Goal: Information Seeking & Learning: Learn about a topic

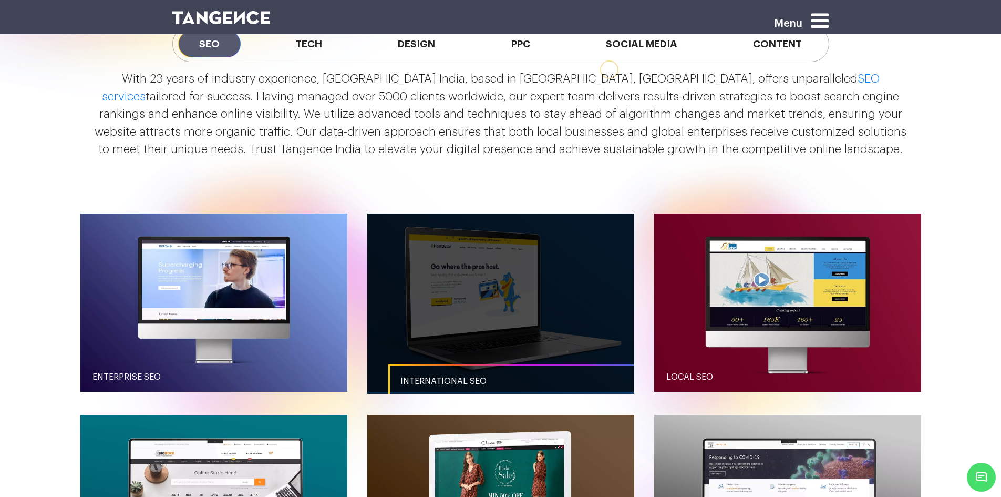
scroll to position [946, 0]
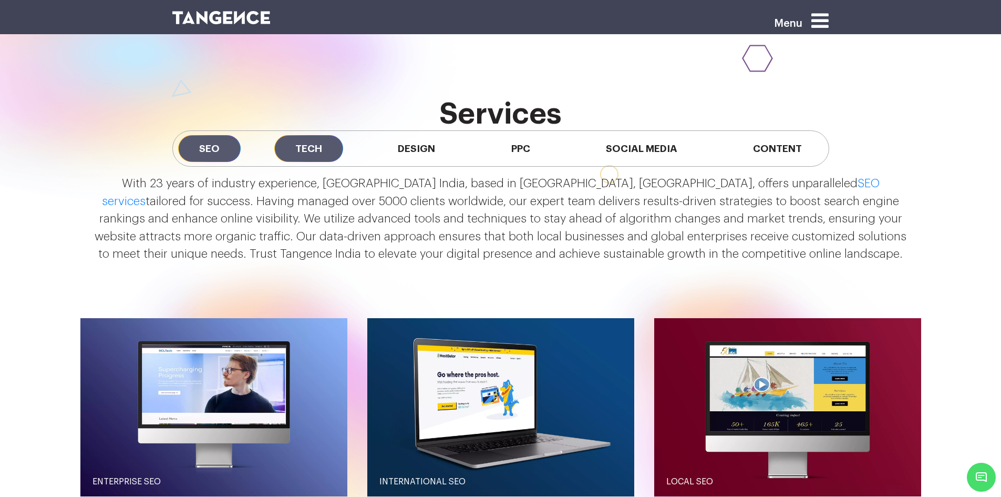
click at [339, 150] on span "Tech" at bounding box center [308, 148] width 69 height 27
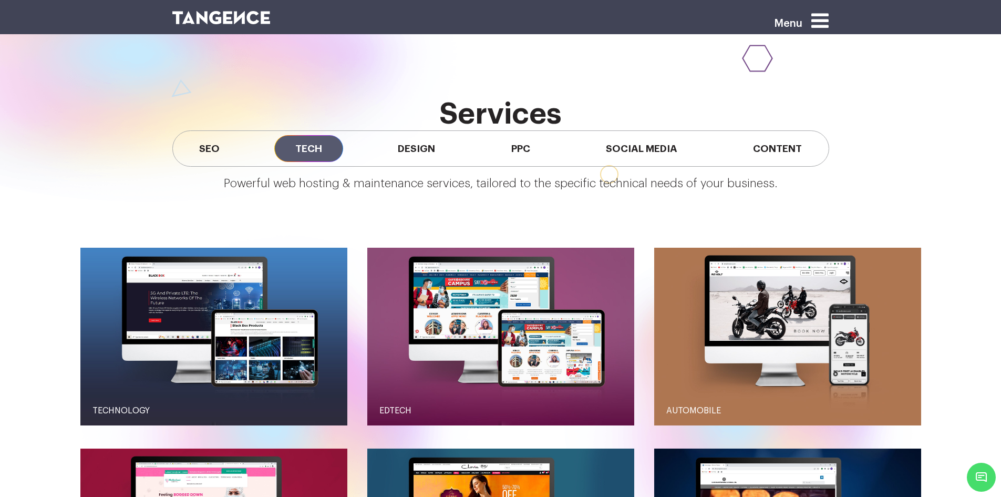
click at [464, 144] on div "SEO Tech Design PPC Social Media Content" at bounding box center [500, 148] width 657 height 36
click at [437, 146] on span "Design" at bounding box center [416, 148] width 79 height 27
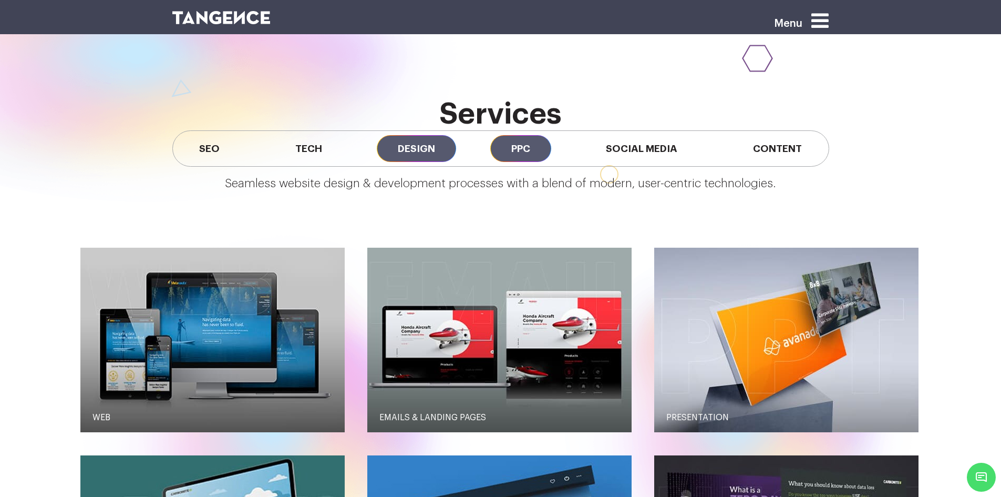
click at [536, 157] on span "PPC" at bounding box center [520, 148] width 61 height 27
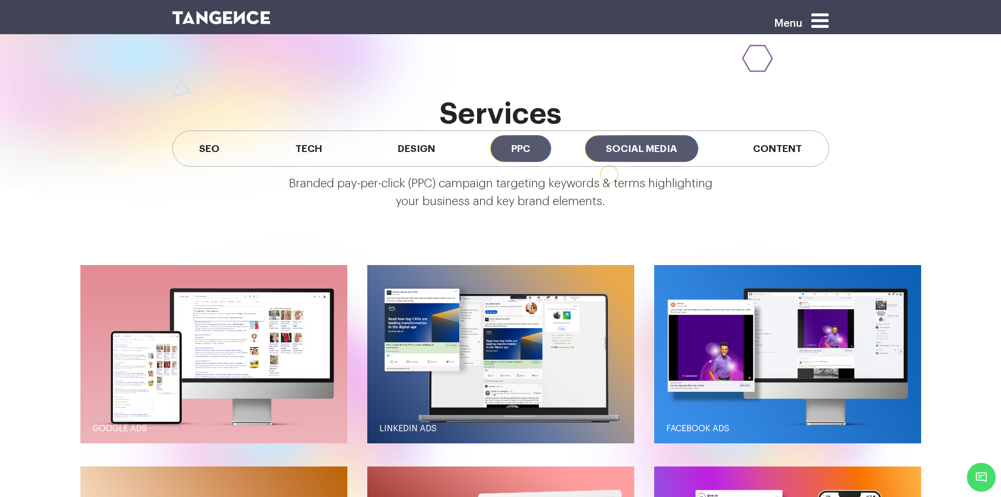
click at [652, 162] on span "Social Media" at bounding box center [642, 148] width 114 height 27
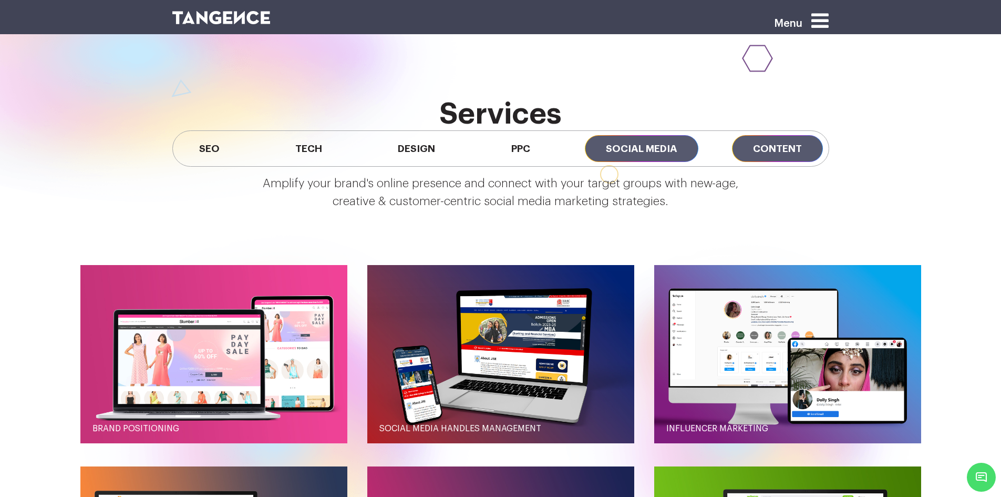
click at [783, 157] on span "Content" at bounding box center [777, 148] width 91 height 27
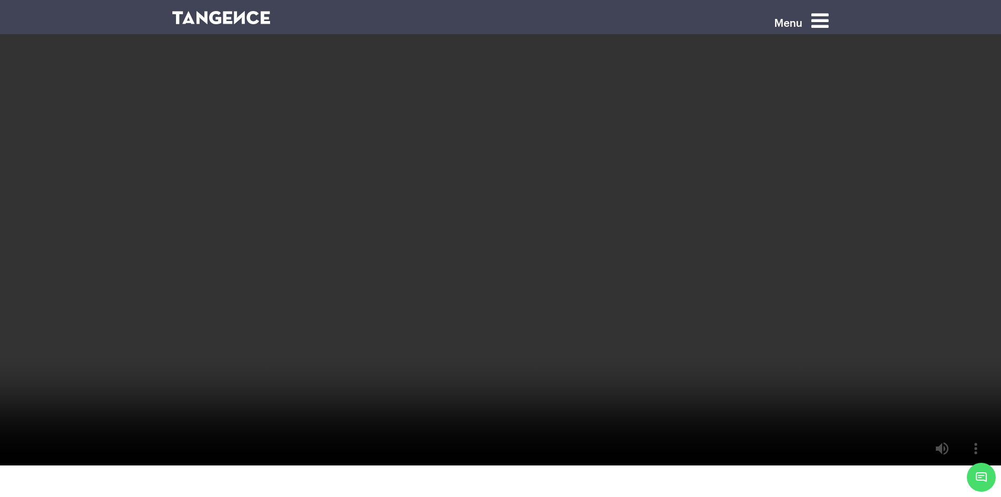
scroll to position [2050, 0]
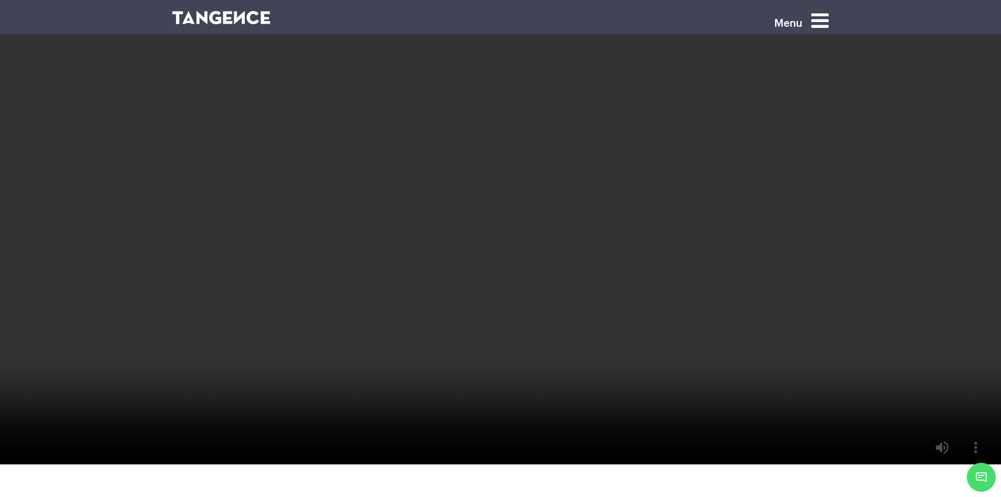
click at [818, 21] on icon at bounding box center [820, 21] width 17 height 20
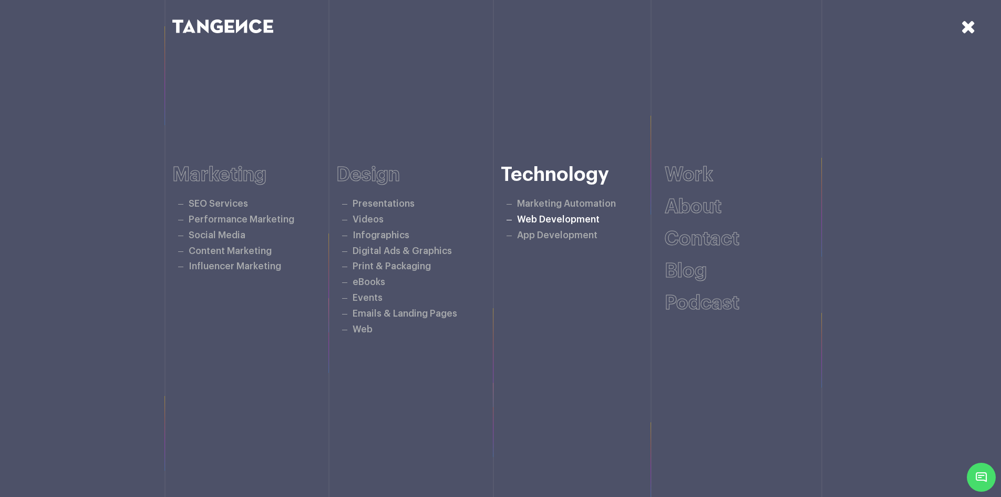
click at [559, 221] on link "Web Development" at bounding box center [558, 219] width 83 height 9
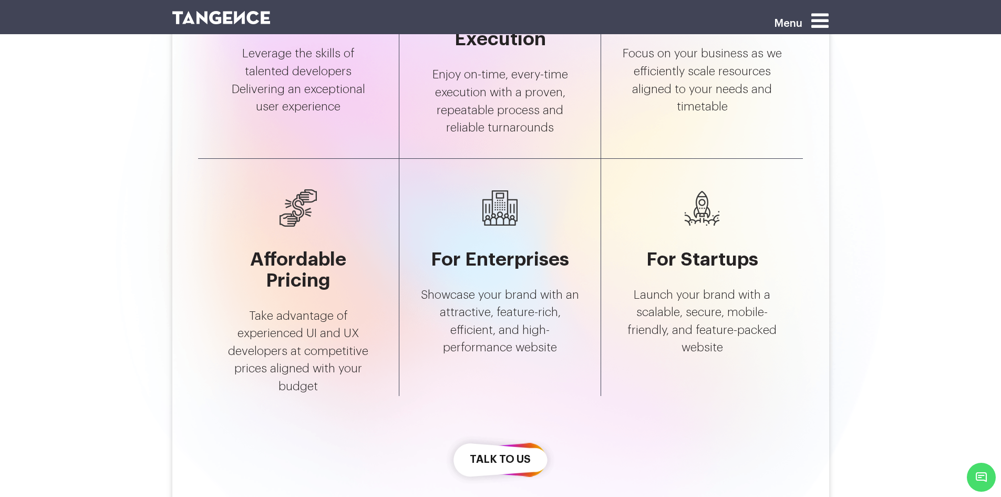
scroll to position [2629, 0]
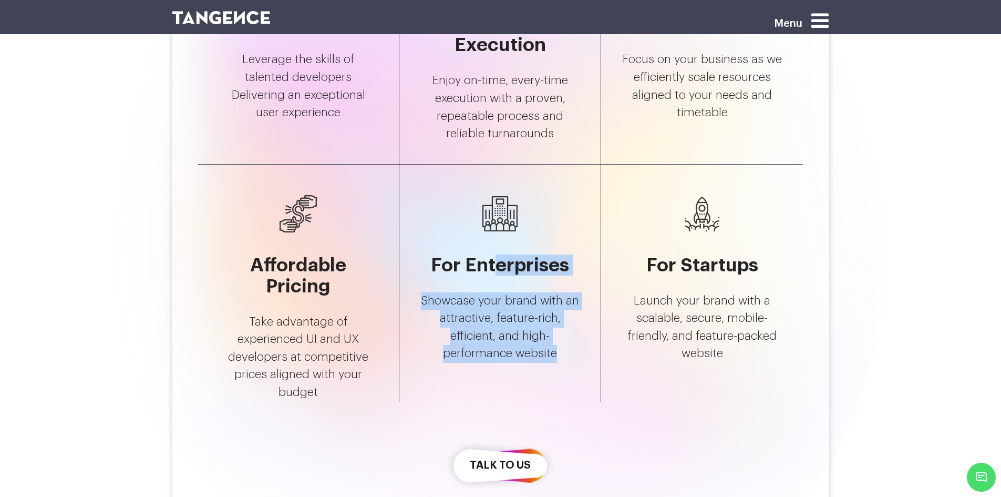
drag, startPoint x: 498, startPoint y: 257, endPoint x: 555, endPoint y: 370, distance: 127.0
click at [555, 370] on div "For Enterprises Showcase your brand with an attractive, feature-rich, efficient…" at bounding box center [501, 283] width 202 height 237
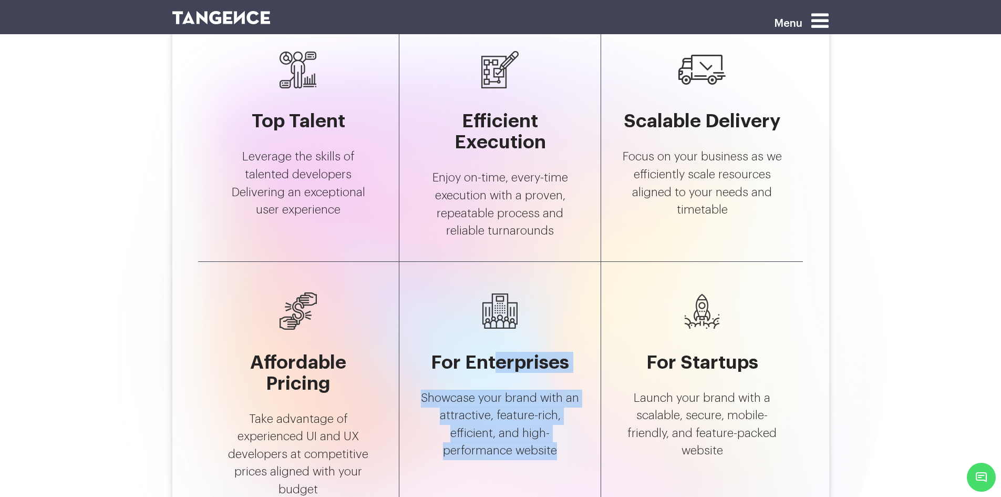
scroll to position [2366, 0]
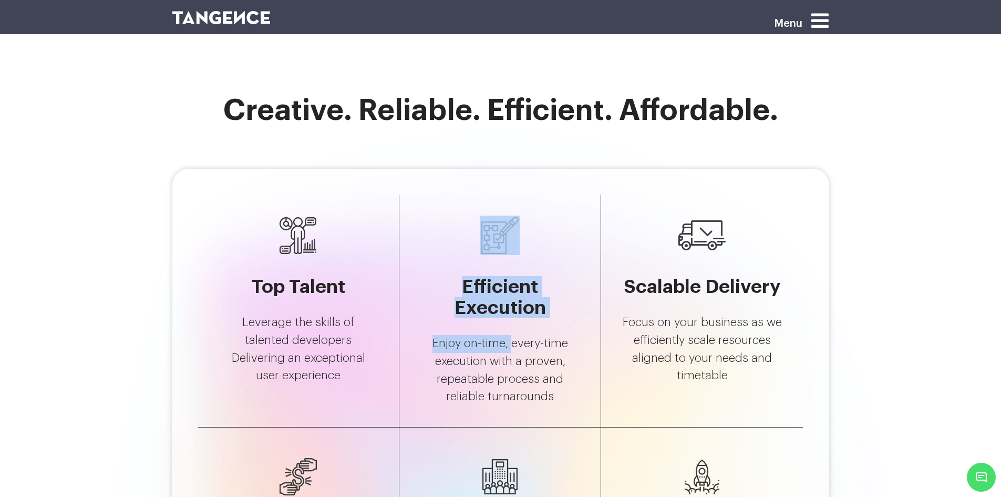
drag, startPoint x: 445, startPoint y: 257, endPoint x: 512, endPoint y: 346, distance: 111.1
click at [512, 346] on div "Efficient Execution Enjoy on-time, every-time execution with a proven, repeatab…" at bounding box center [500, 311] width 159 height 190
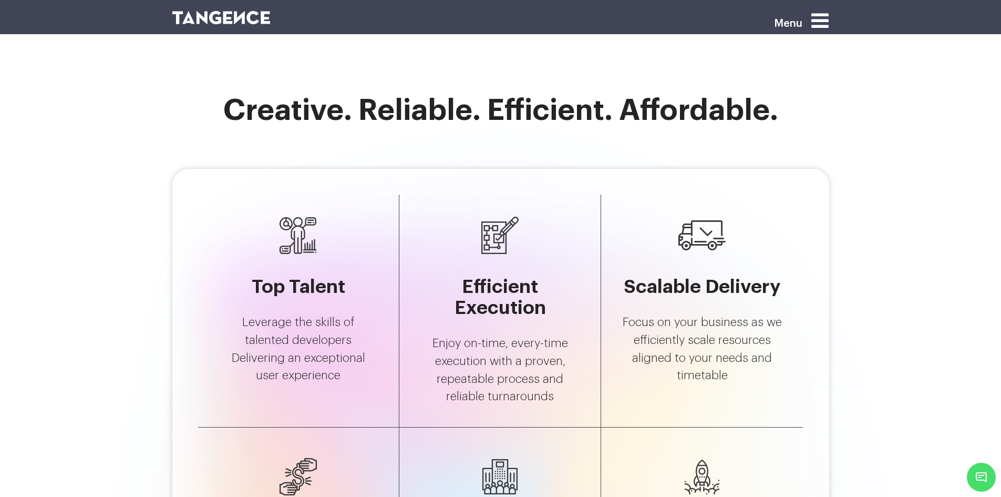
click at [607, 372] on div "Scalable Delivery Focus on your business as we efficiently scale resources alig…" at bounding box center [702, 311] width 202 height 232
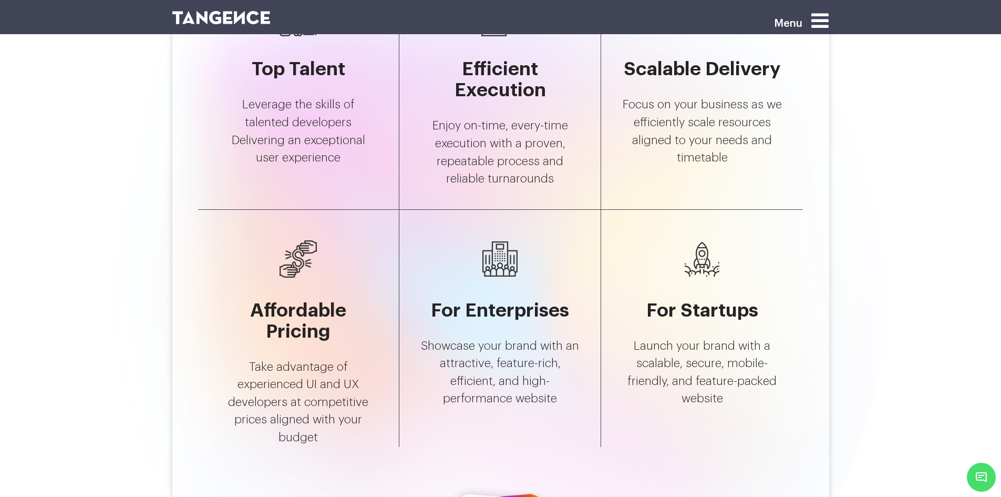
scroll to position [2471, 0]
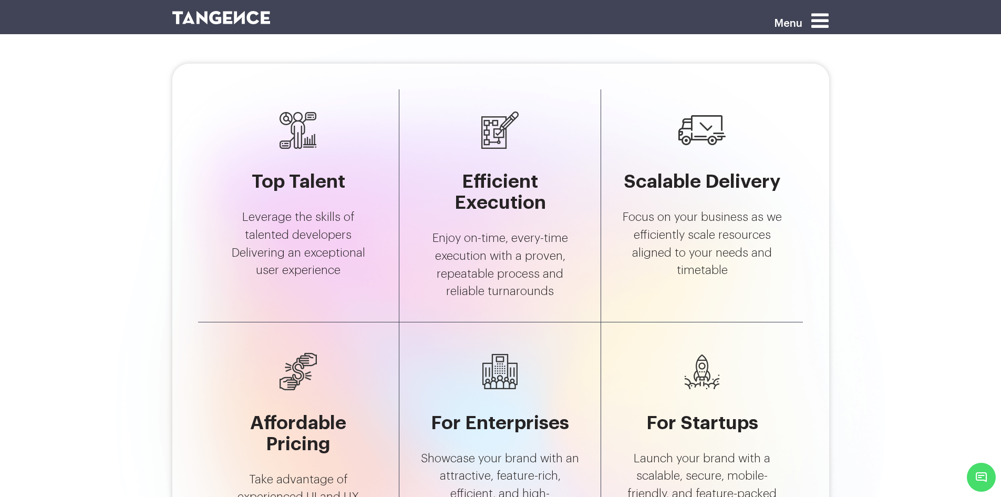
click at [199, 13] on img at bounding box center [221, 17] width 98 height 13
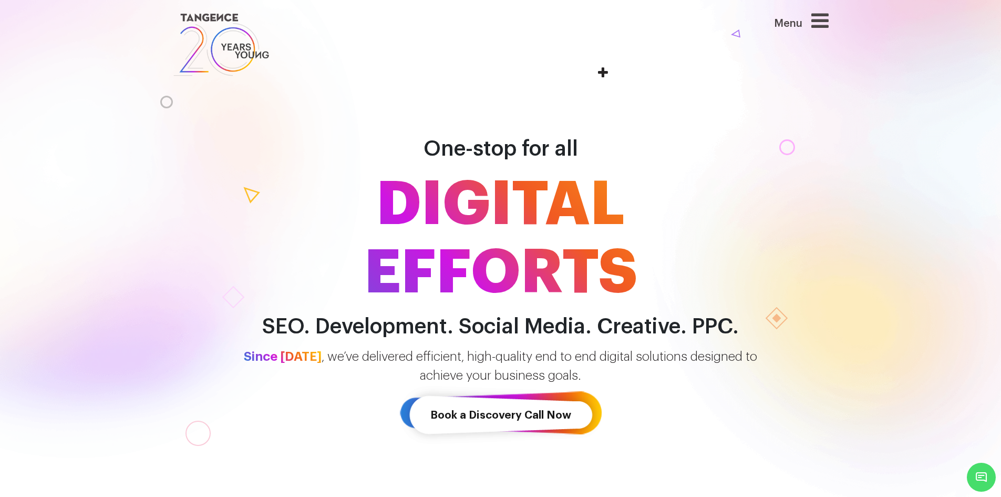
click at [826, 19] on icon at bounding box center [820, 21] width 17 height 20
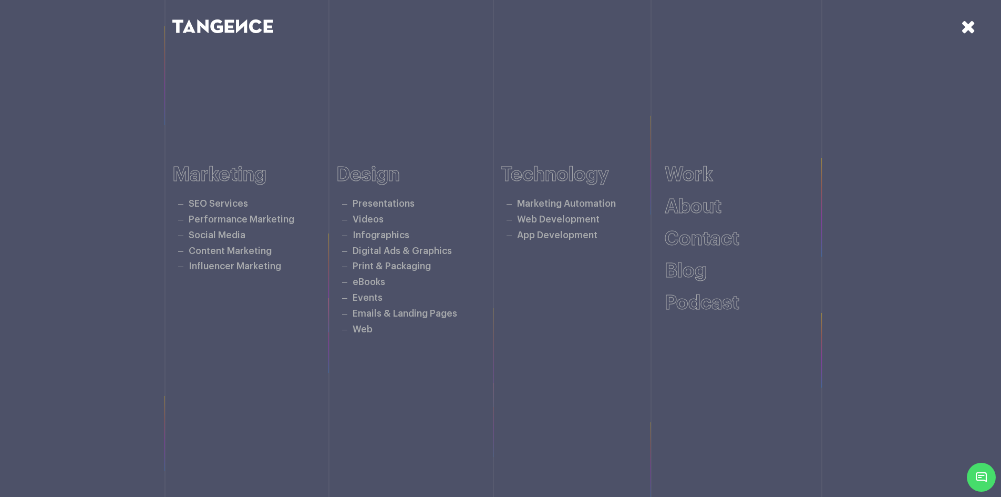
click at [968, 30] on icon at bounding box center [969, 26] width 15 height 18
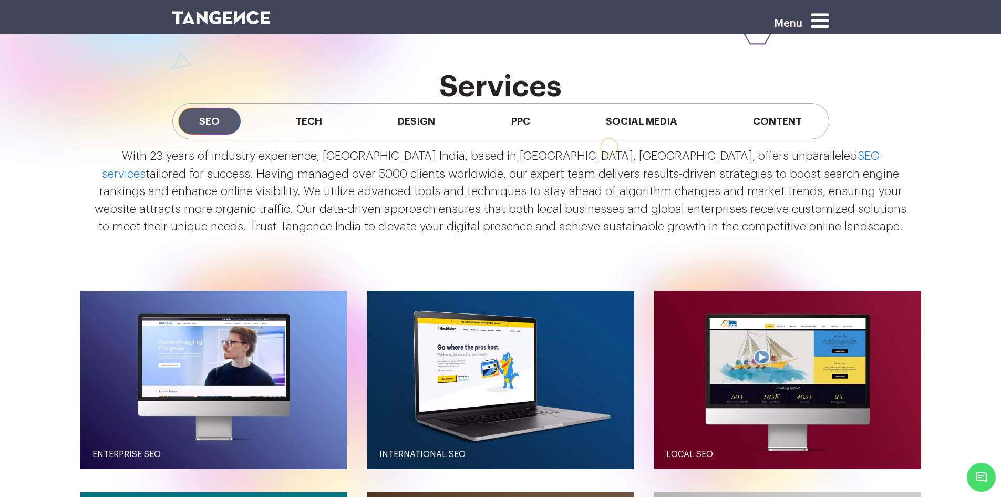
scroll to position [894, 0]
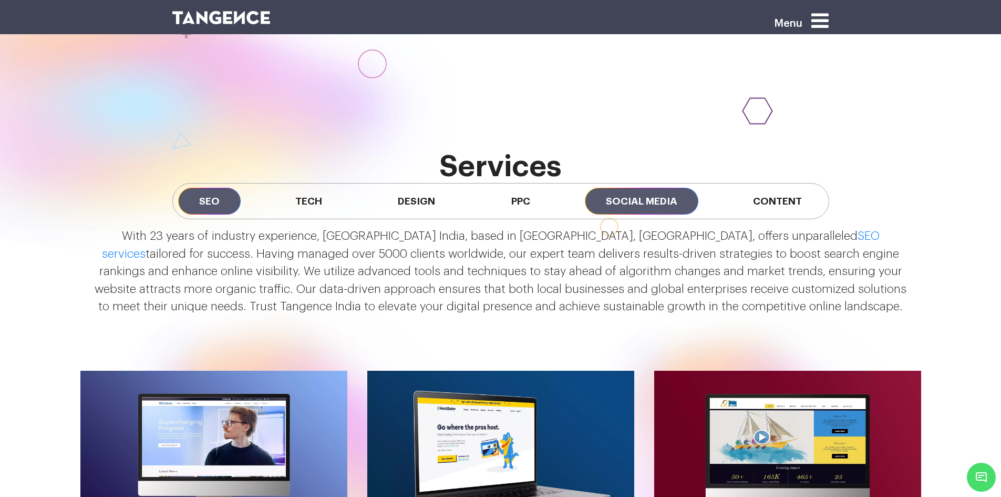
click at [620, 205] on span "Social Media" at bounding box center [642, 201] width 114 height 27
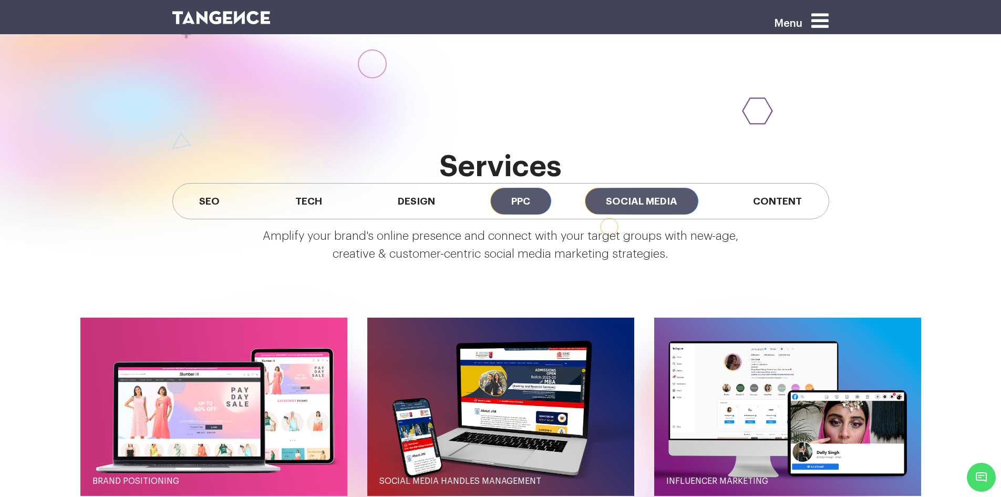
click at [530, 206] on span "PPC" at bounding box center [520, 201] width 61 height 27
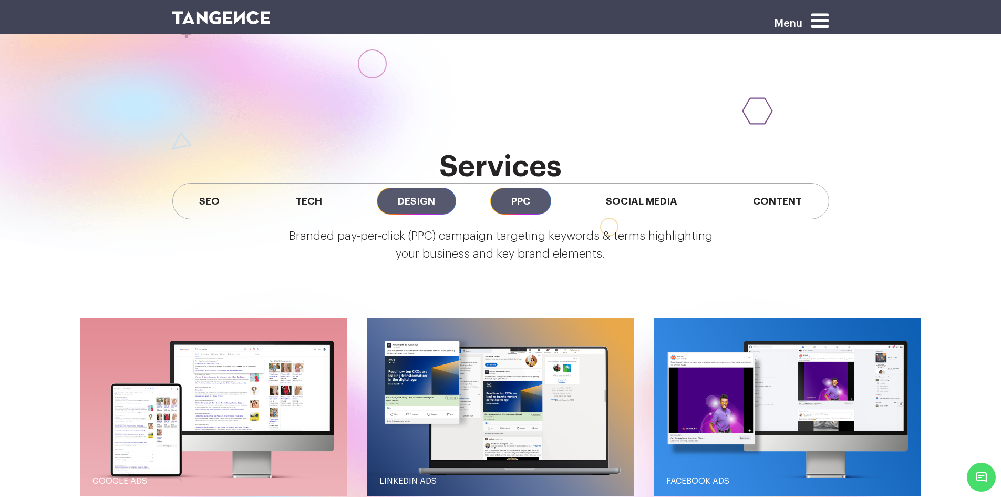
click at [424, 201] on span "Design" at bounding box center [416, 201] width 79 height 27
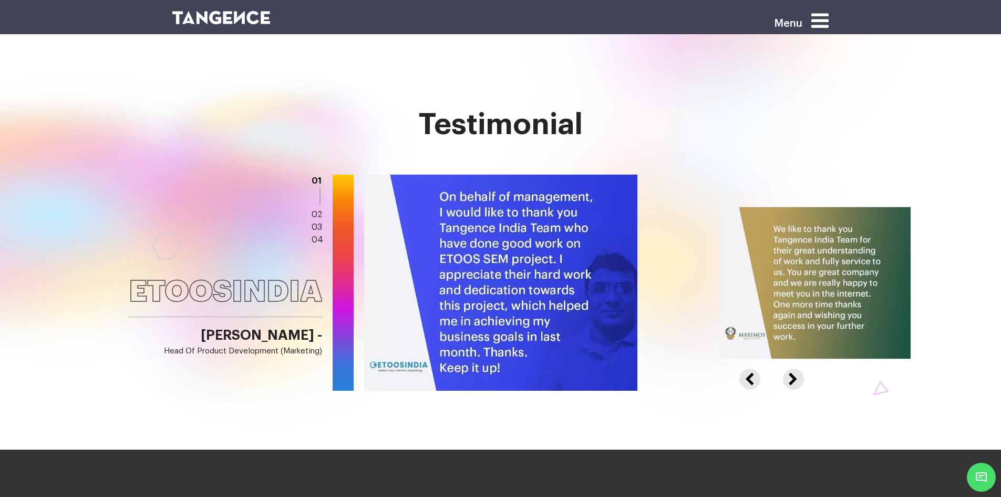
scroll to position [1682, 0]
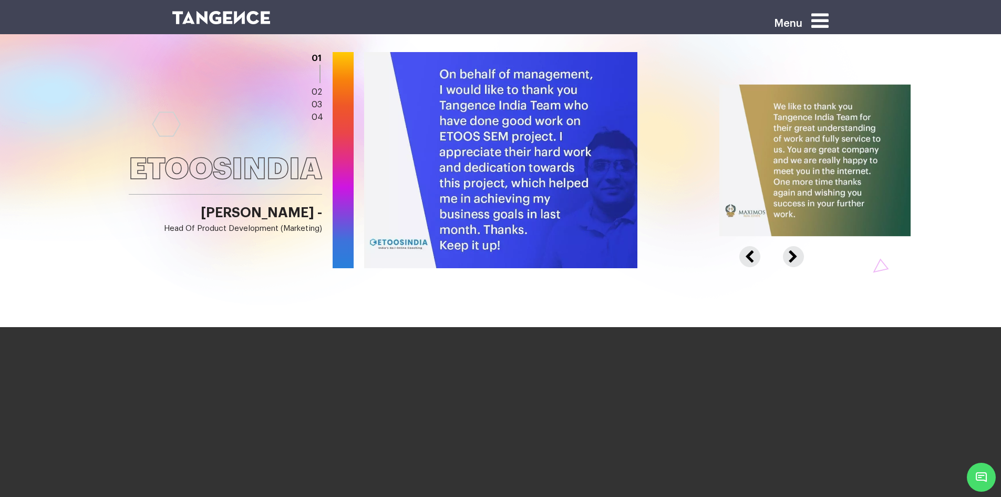
click at [800, 255] on button "Next" at bounding box center [792, 250] width 18 height 9
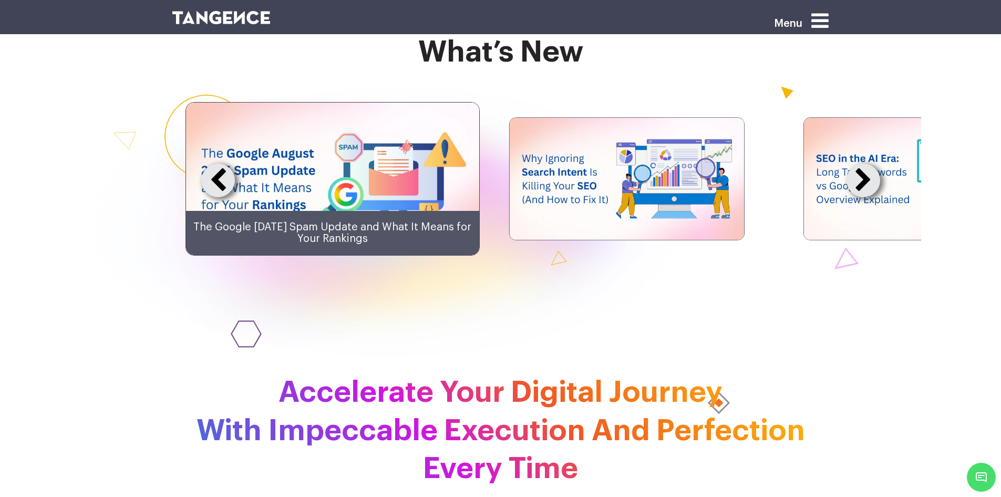
scroll to position [2629, 0]
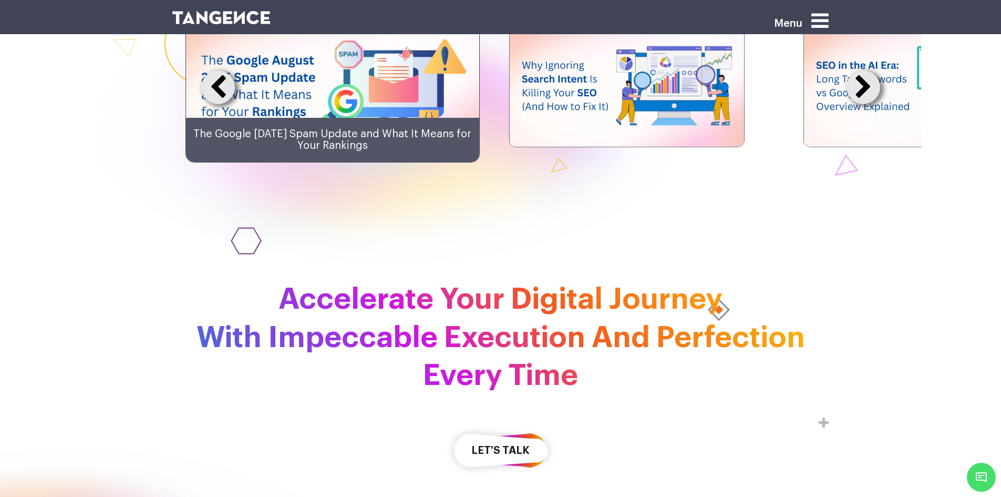
click at [876, 137] on img at bounding box center [921, 86] width 234 height 122
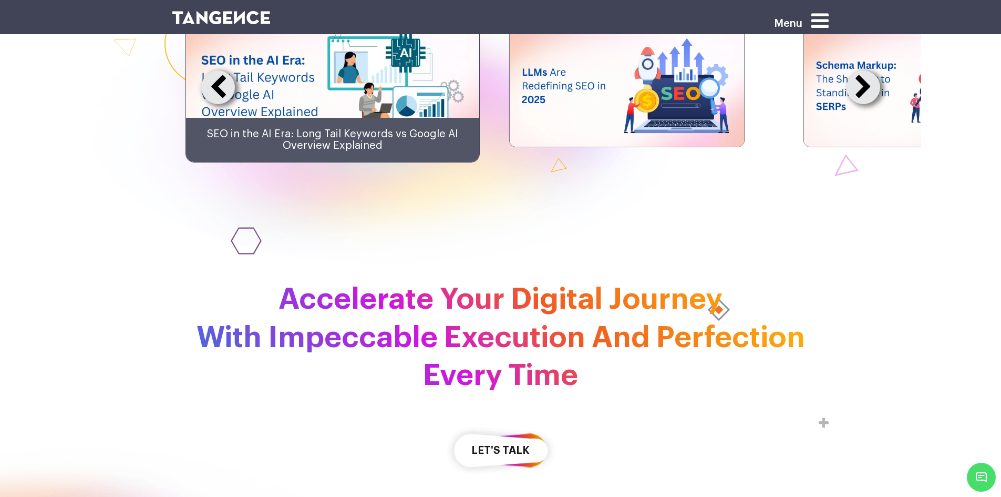
scroll to position [2570, 0]
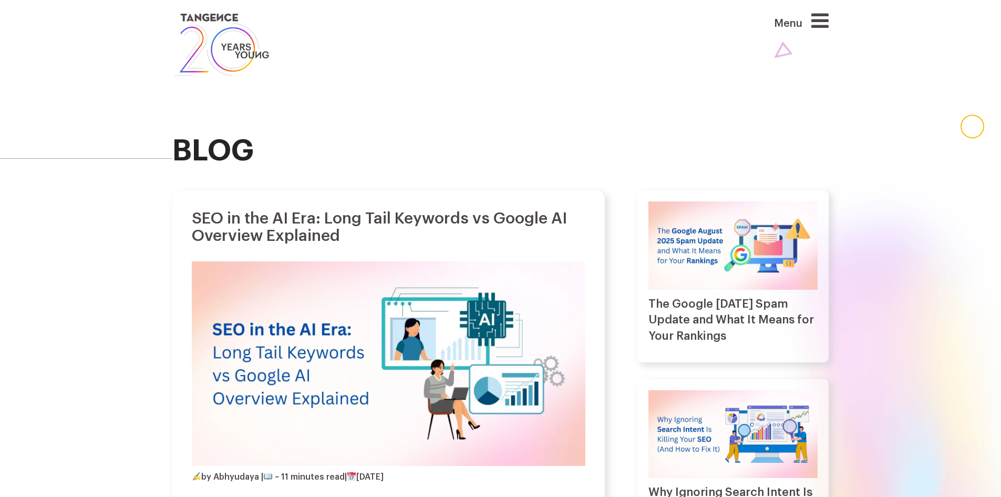
click at [829, 20] on icon at bounding box center [820, 21] width 17 height 20
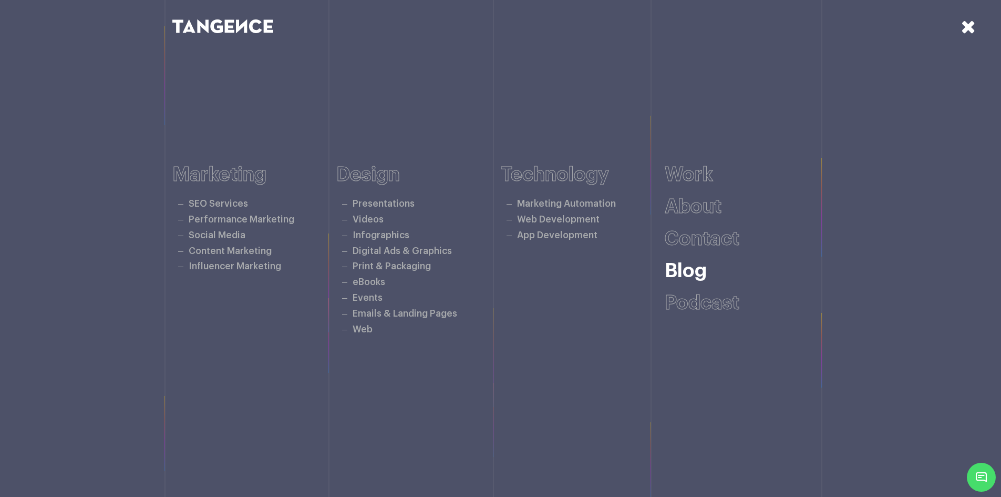
click at [684, 264] on link "Blog" at bounding box center [686, 270] width 42 height 19
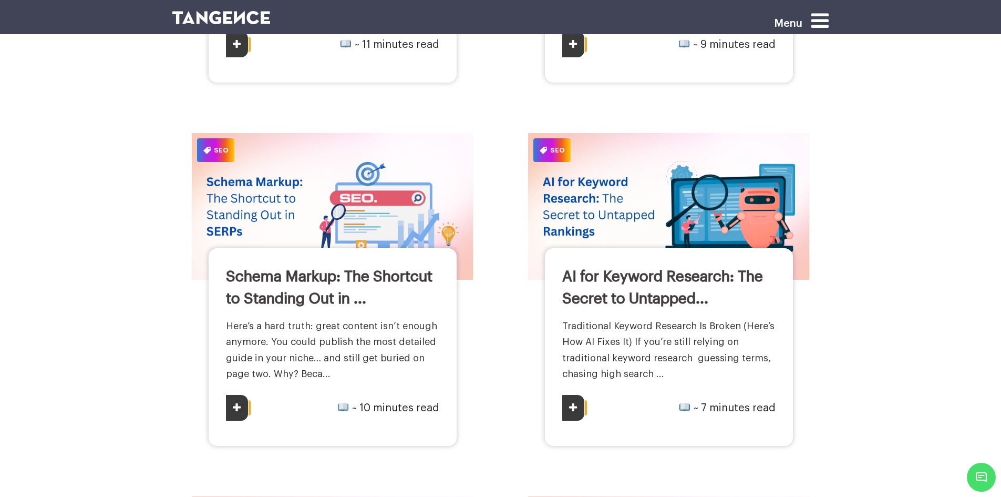
scroll to position [894, 0]
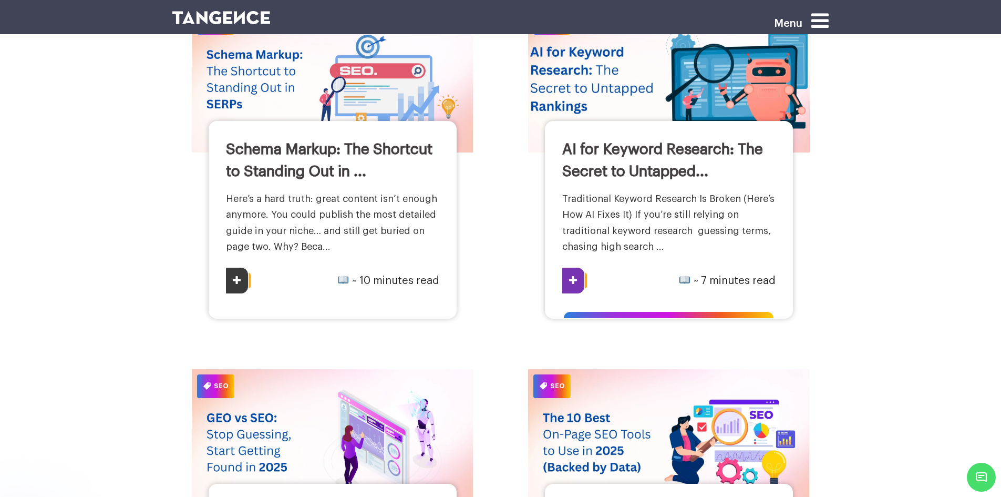
click at [606, 154] on link "AI for Keyword Research: The Secret to Untapped..." at bounding box center [663, 160] width 201 height 37
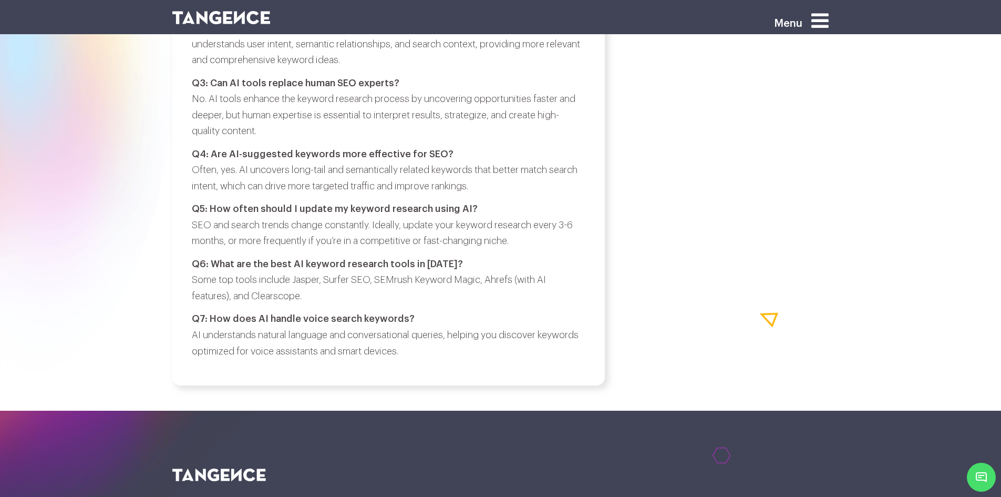
scroll to position [3680, 0]
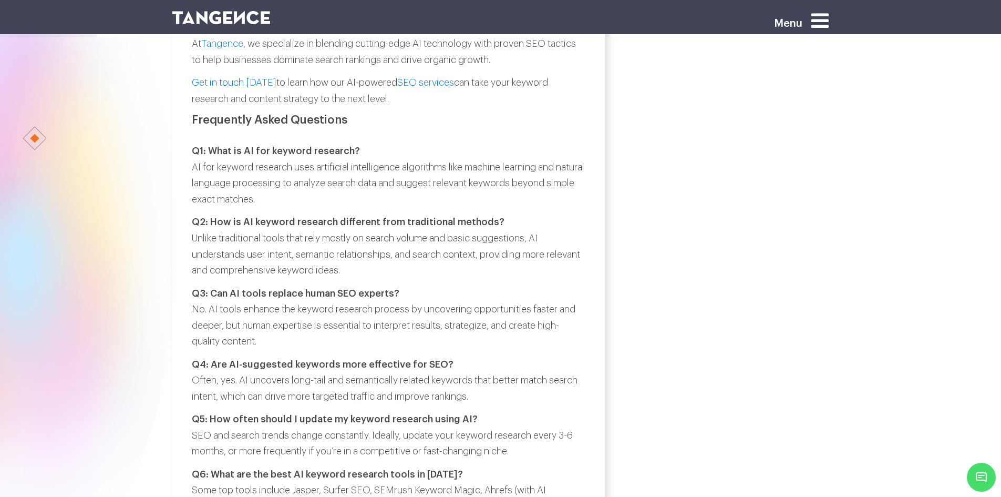
click at [441, 207] on p "Q1: What is AI for keyword research? AI for keyword research uses artificial in…" at bounding box center [389, 175] width 394 height 64
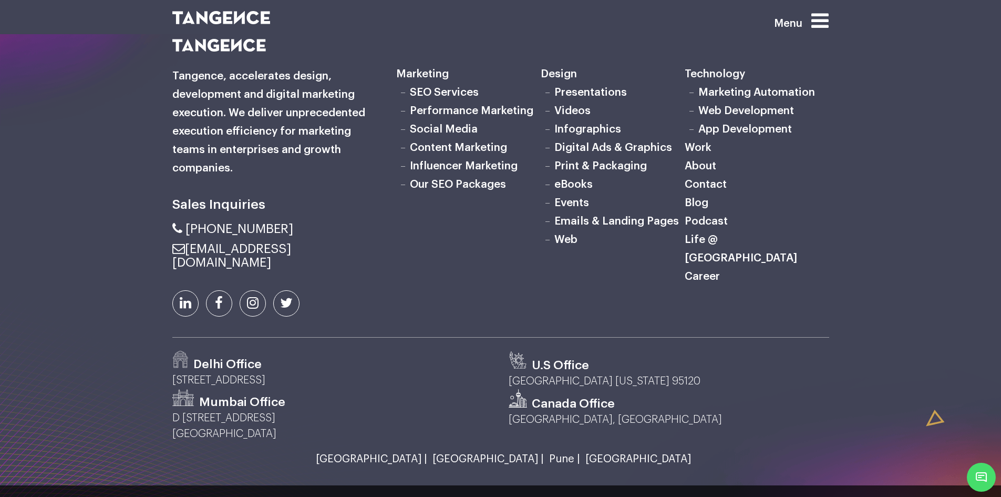
scroll to position [4418, 0]
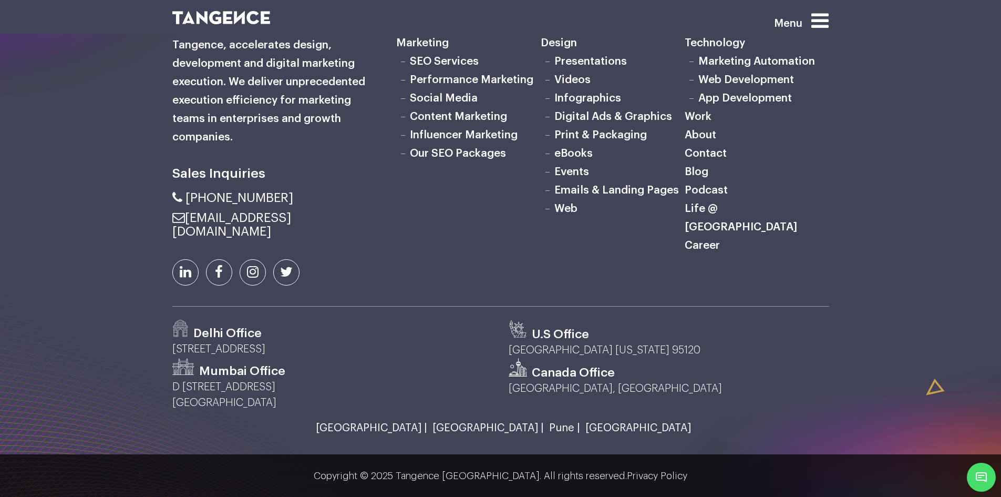
click at [251, 271] on icon at bounding box center [253, 272] width 12 height 14
click at [210, 268] on link at bounding box center [219, 272] width 26 height 26
click at [184, 277] on icon at bounding box center [186, 272] width 12 height 14
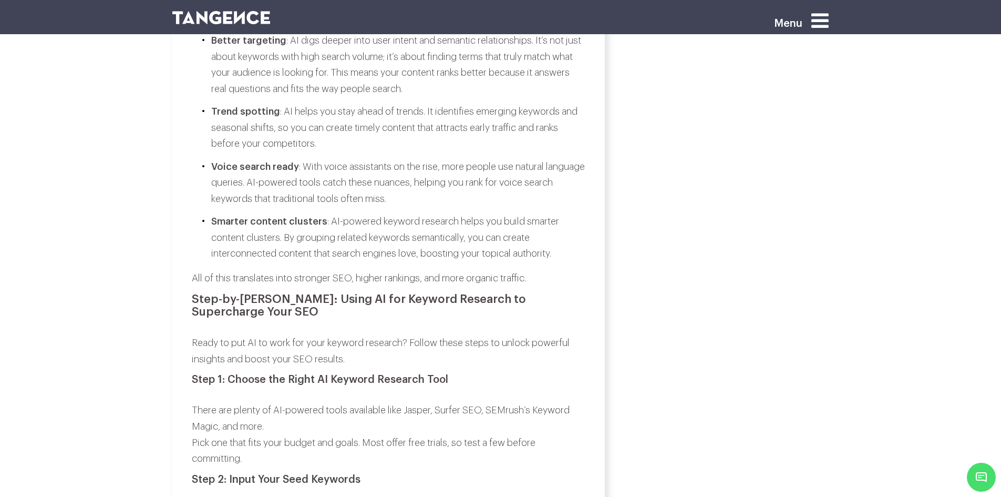
scroll to position [1999, 0]
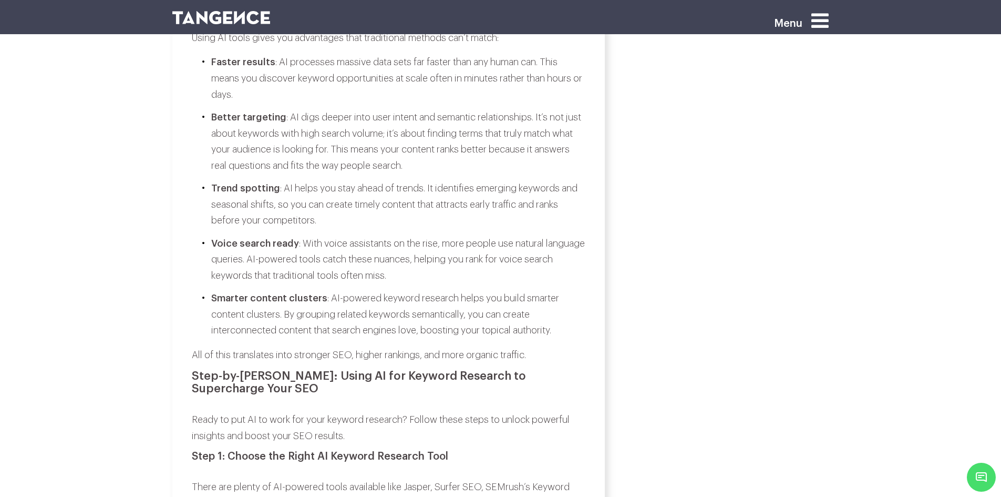
click at [270, 11] on div at bounding box center [445, 25] width 561 height 33
click at [269, 16] on img at bounding box center [221, 17] width 98 height 13
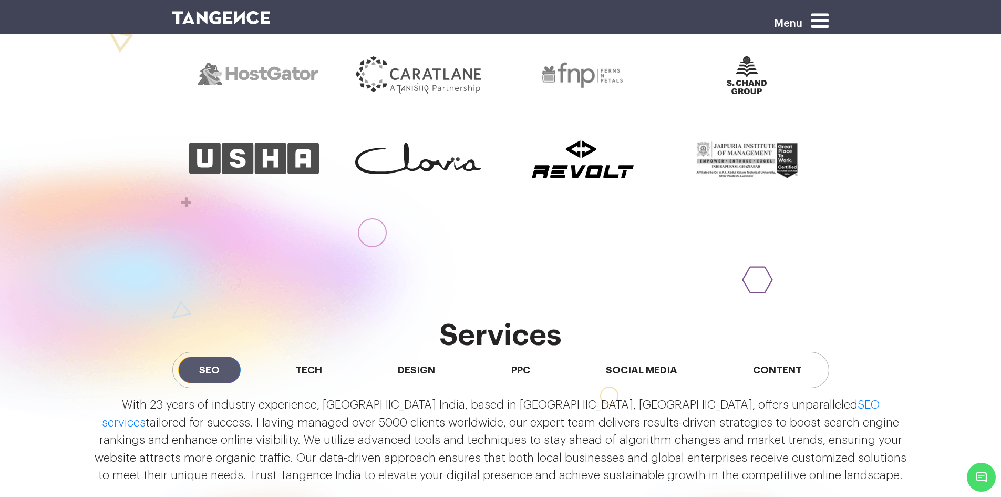
scroll to position [894, 0]
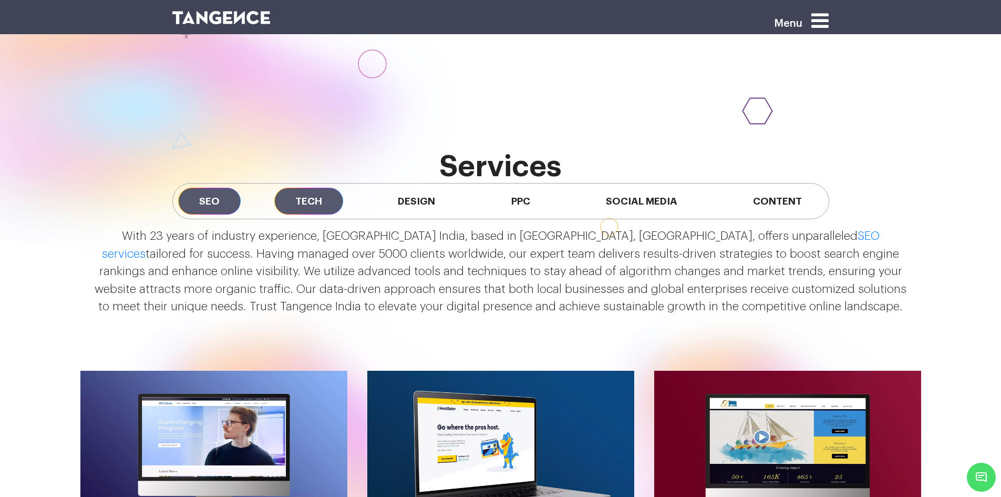
click at [320, 190] on span "Tech" at bounding box center [308, 201] width 69 height 27
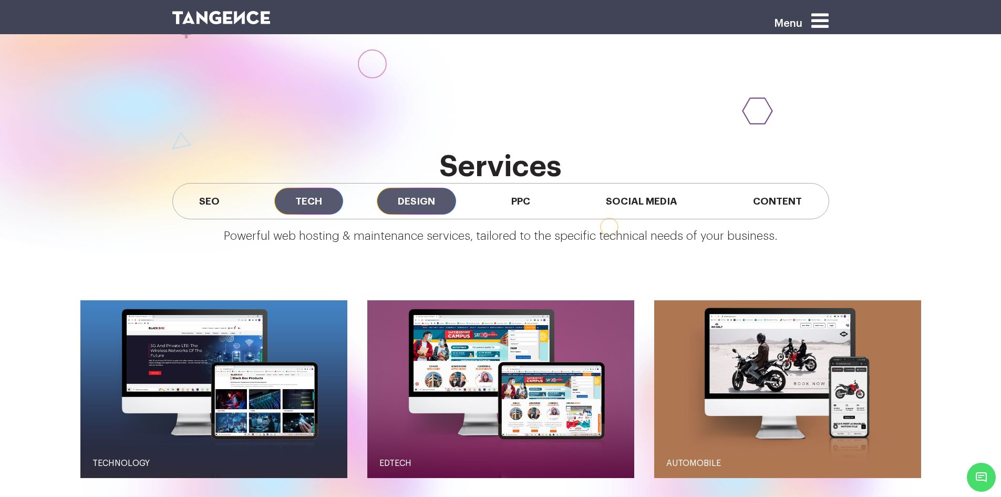
click at [412, 204] on span "Design" at bounding box center [416, 201] width 79 height 27
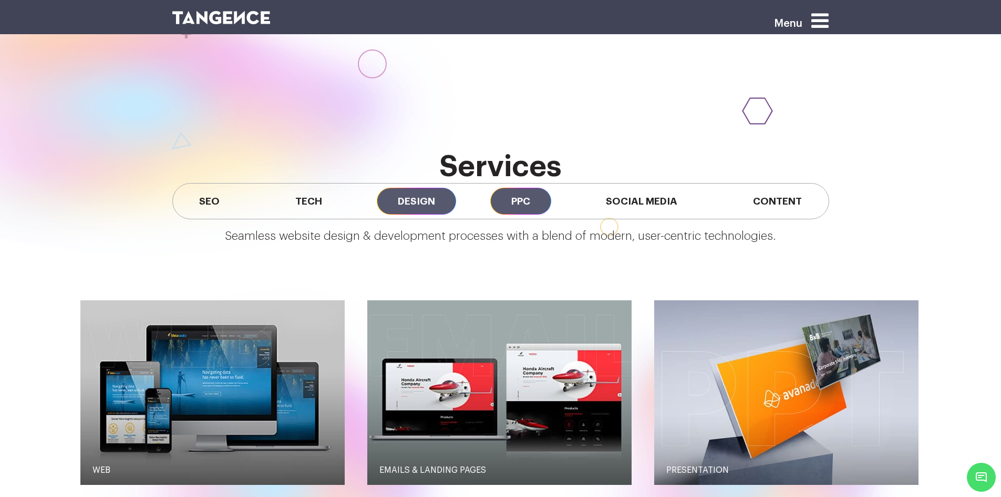
click at [523, 205] on span "PPC" at bounding box center [520, 201] width 61 height 27
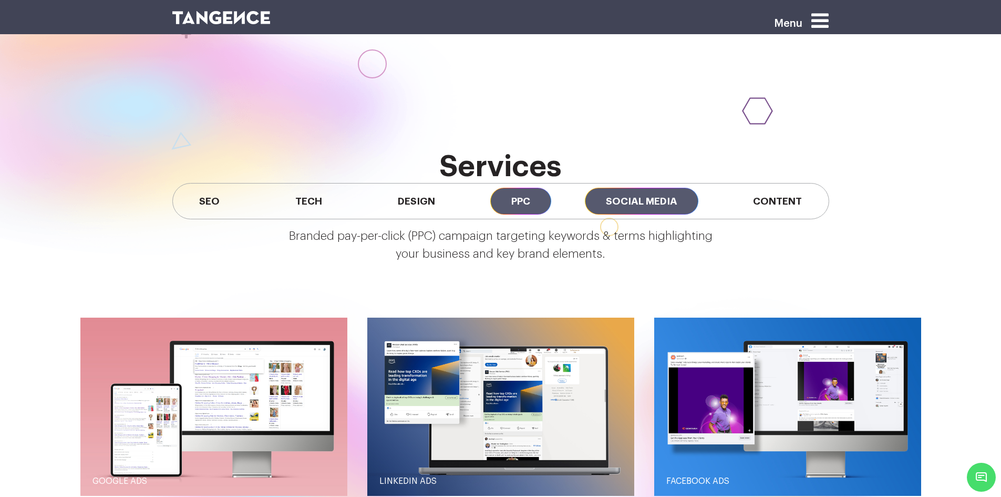
click at [626, 202] on span "Social Media" at bounding box center [642, 201] width 114 height 27
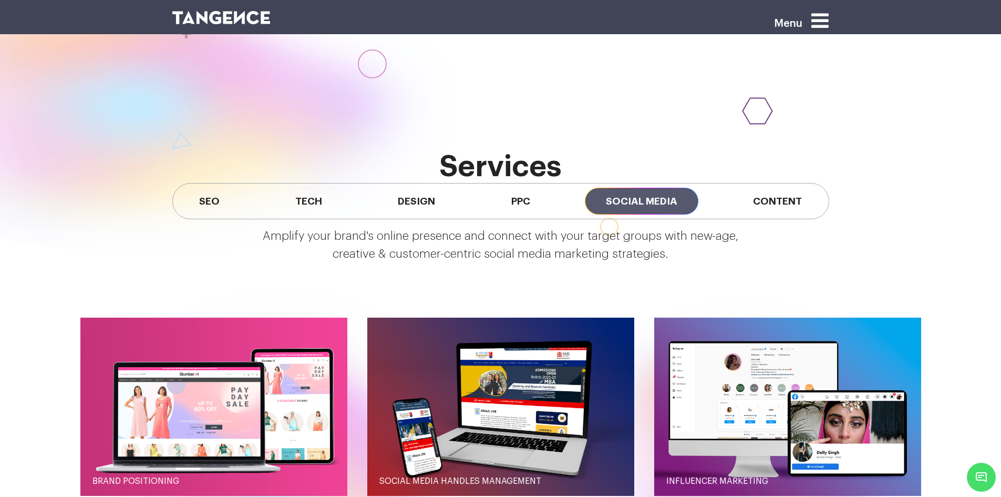
click at [825, 209] on div "SEO Tech Design PPC Social Media Content" at bounding box center [500, 201] width 657 height 36
click at [792, 209] on span "Content" at bounding box center [777, 201] width 91 height 27
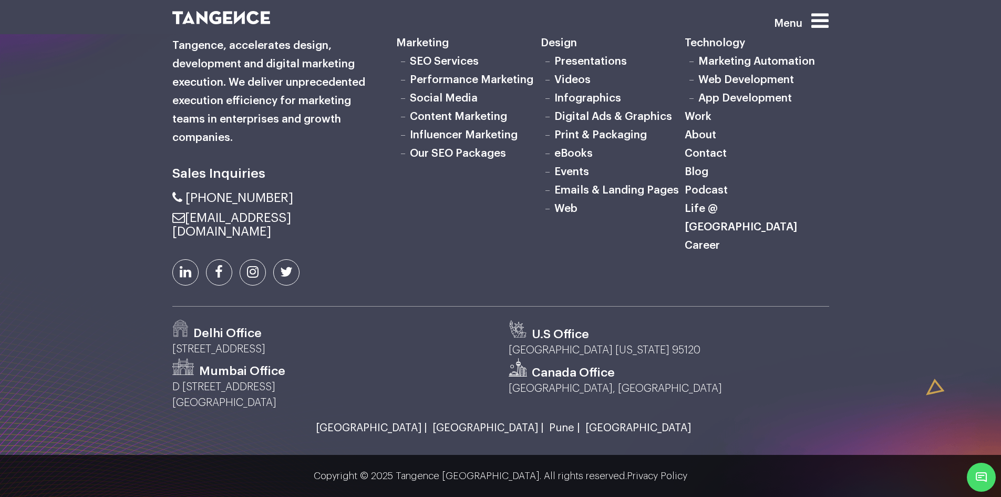
scroll to position [3463, 0]
